Goal: Information Seeking & Learning: Learn about a topic

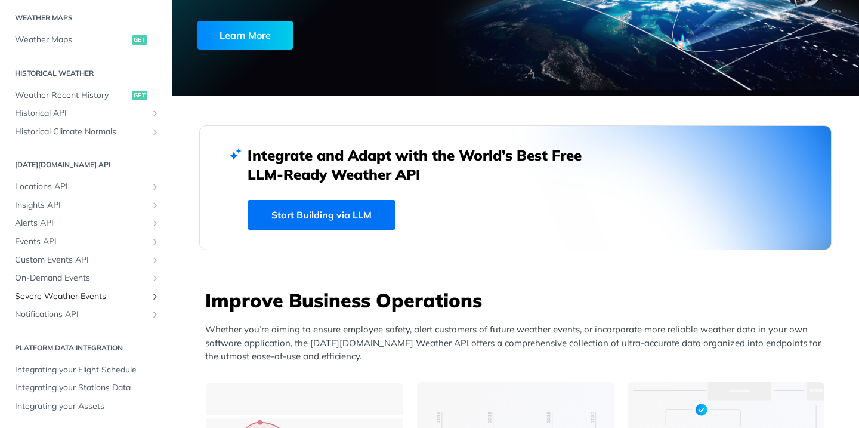
scroll to position [208, 0]
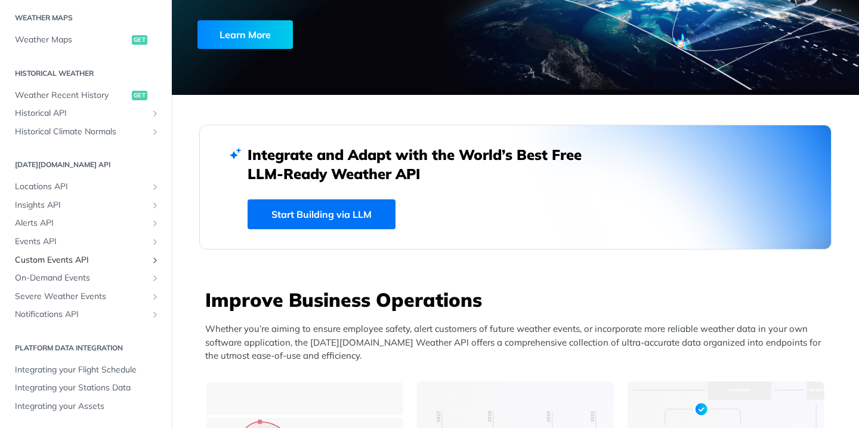
click at [101, 255] on span "Custom Events API" at bounding box center [81, 260] width 132 height 12
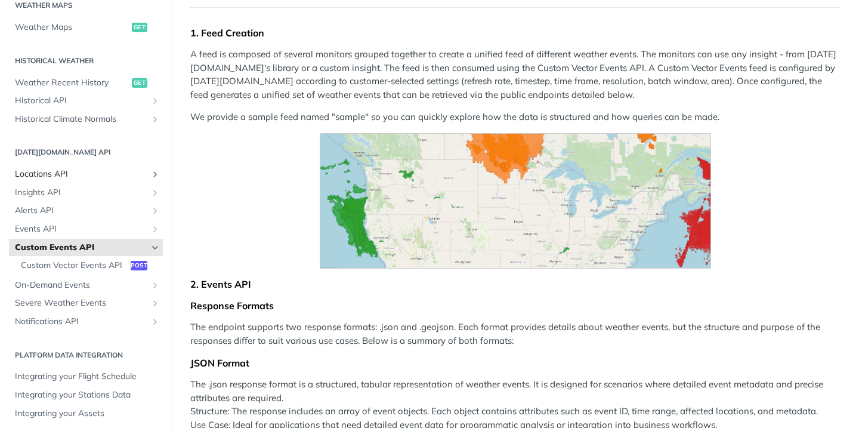
scroll to position [380, 0]
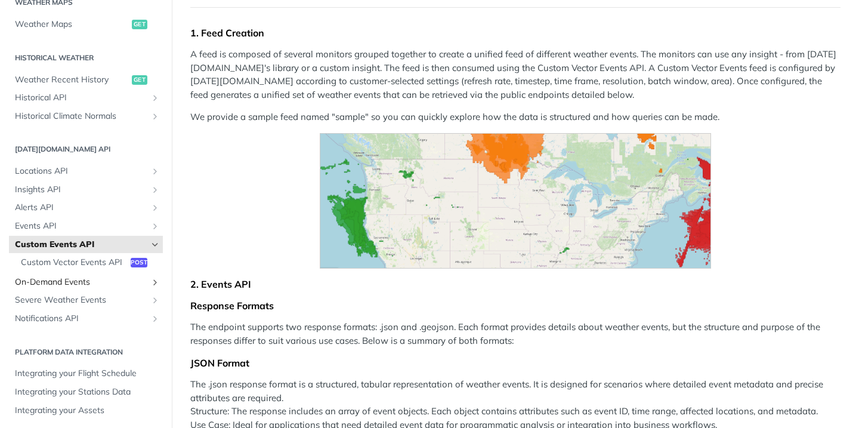
click at [112, 288] on span "On-Demand Events" at bounding box center [81, 282] width 132 height 12
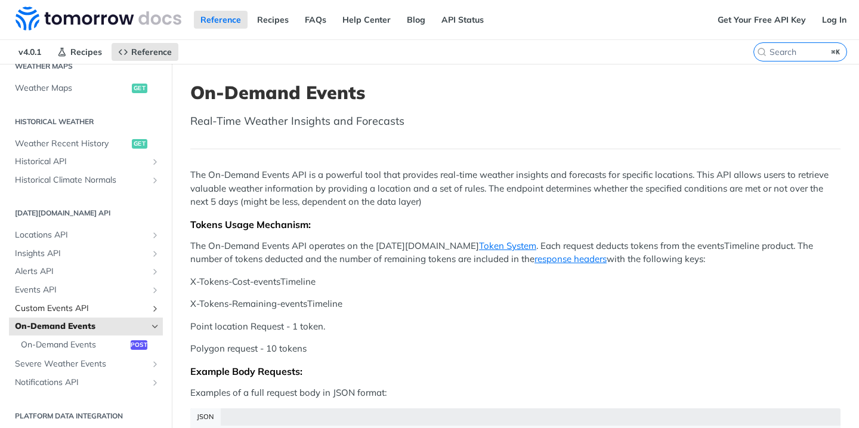
click at [95, 307] on span "Custom Events API" at bounding box center [81, 309] width 132 height 12
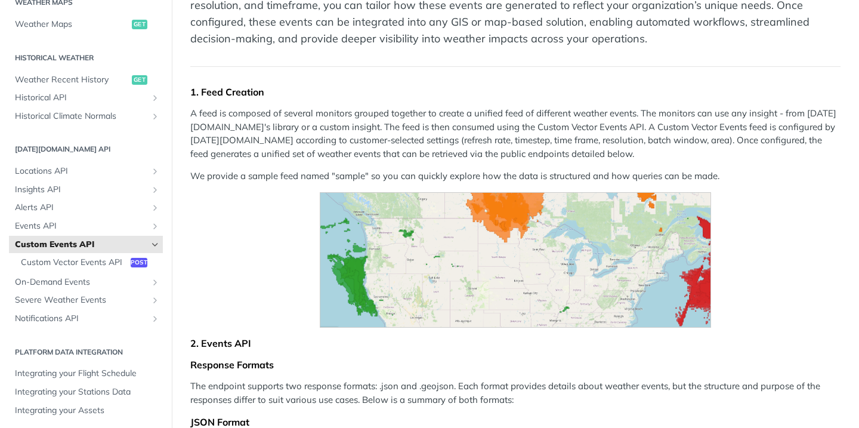
scroll to position [205, 0]
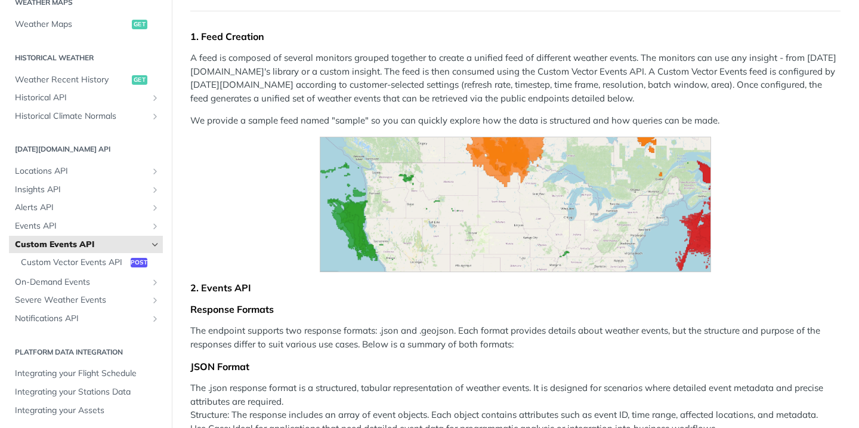
click at [424, 204] on img "Expand image" at bounding box center [516, 204] width 392 height 135
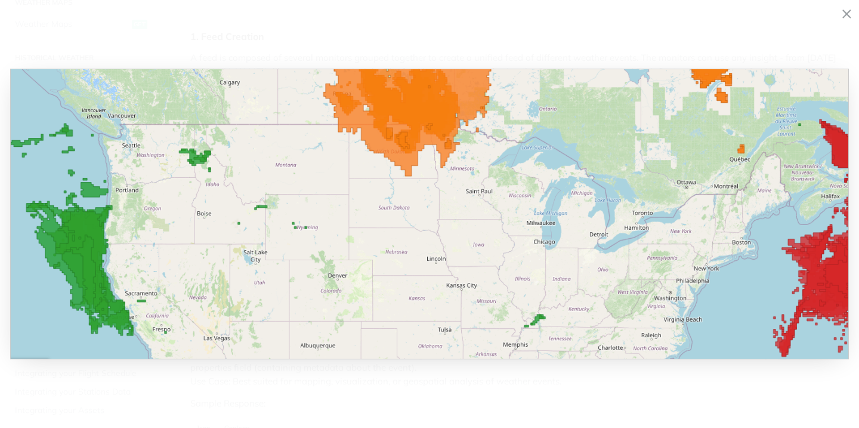
click at [425, 204] on img "Collapse image" at bounding box center [429, 214] width 839 height 290
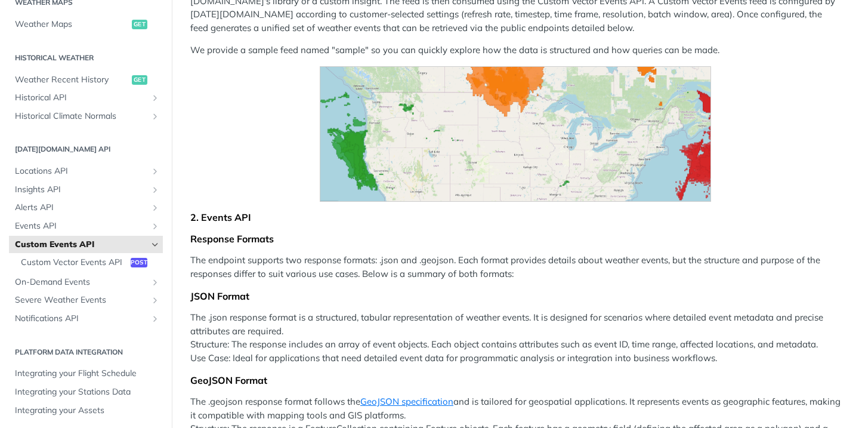
scroll to position [0, 0]
